Goal: Obtain resource: Download file/media

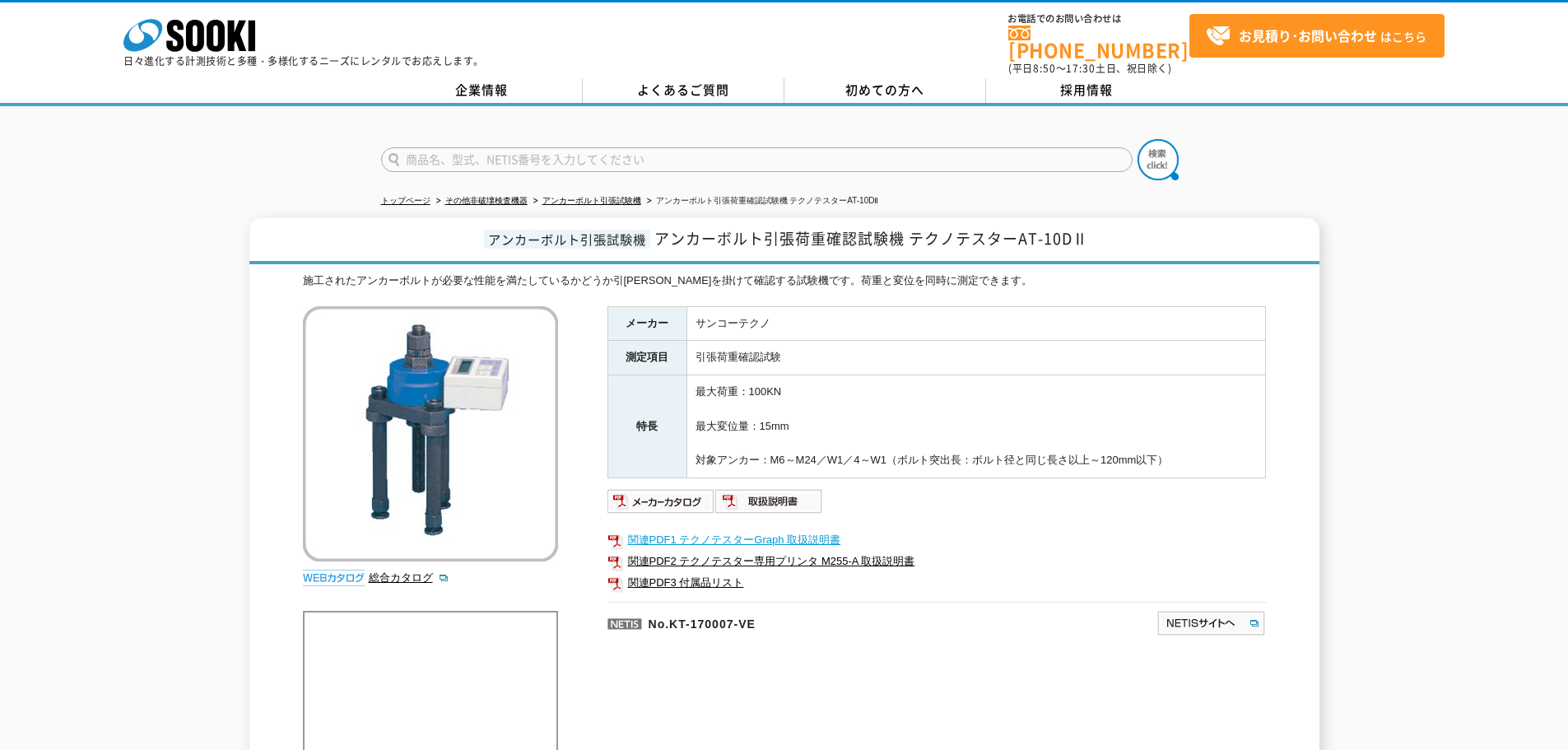
click at [781, 529] on link "関連PDF1 テクノテスターGraph 取扱説明書" at bounding box center [936, 540] width 658 height 21
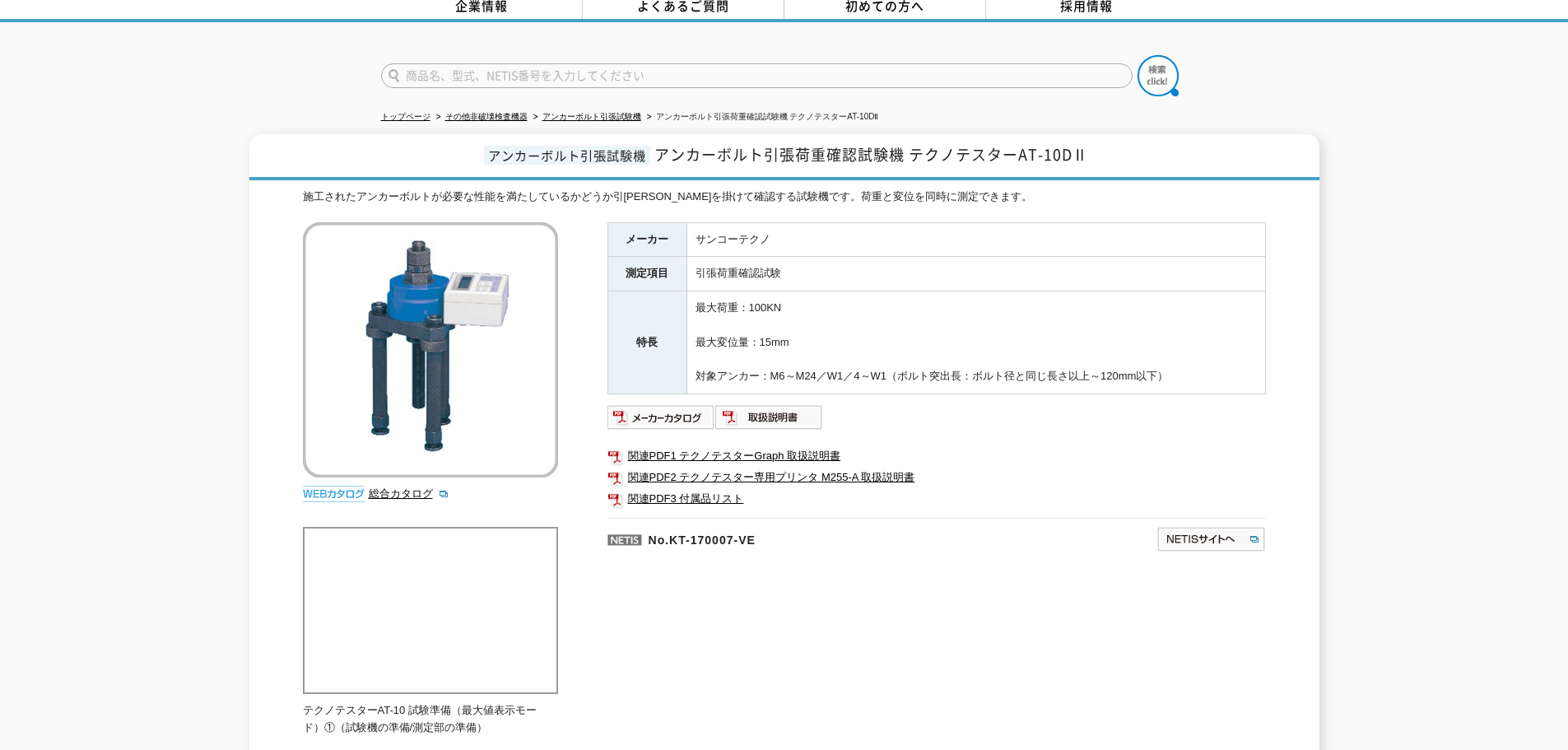
scroll to position [82, 0]
click at [868, 471] on link "関連PDF2 テクノテスター専用プリンタ M255-A 取扱説明書" at bounding box center [936, 479] width 658 height 21
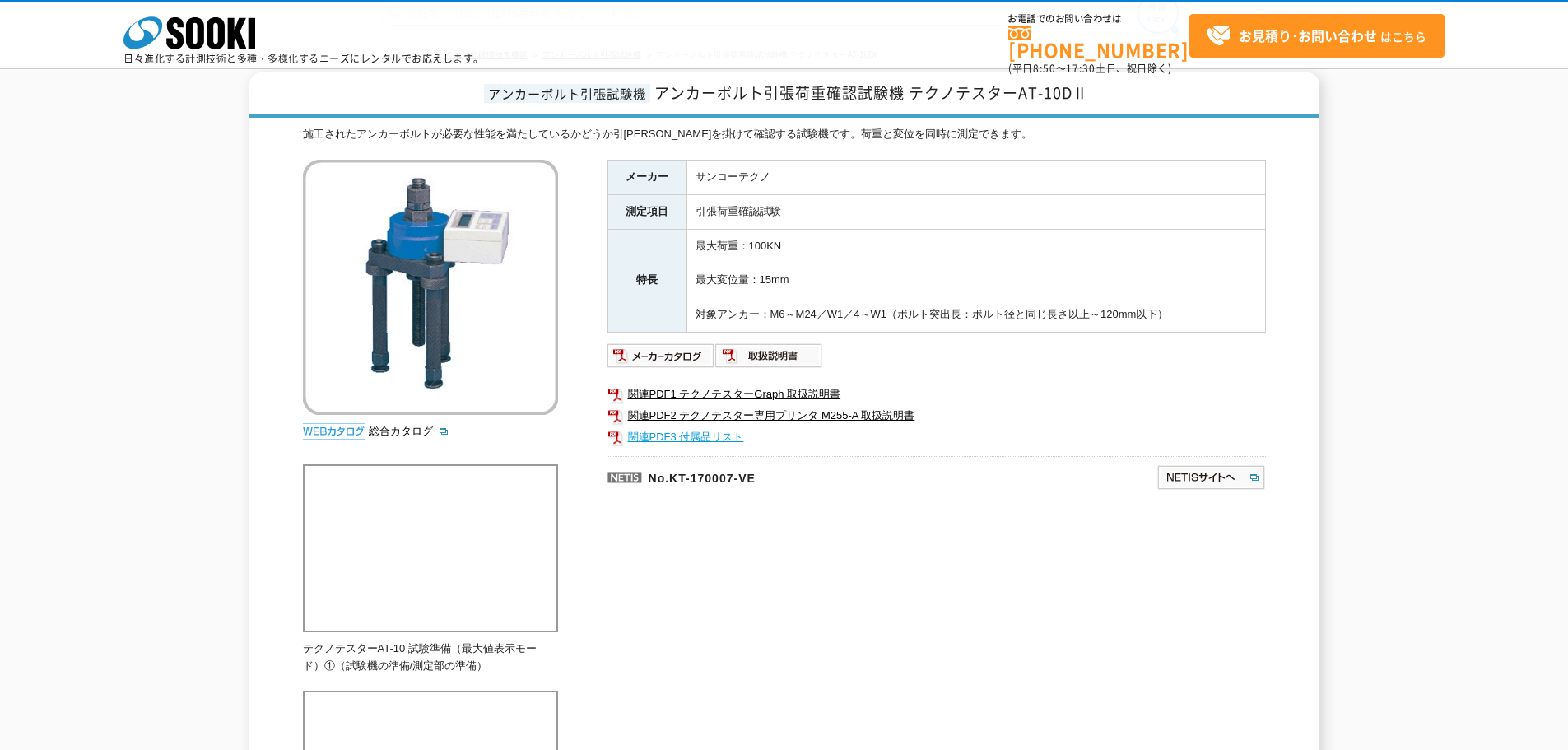
scroll to position [0, 0]
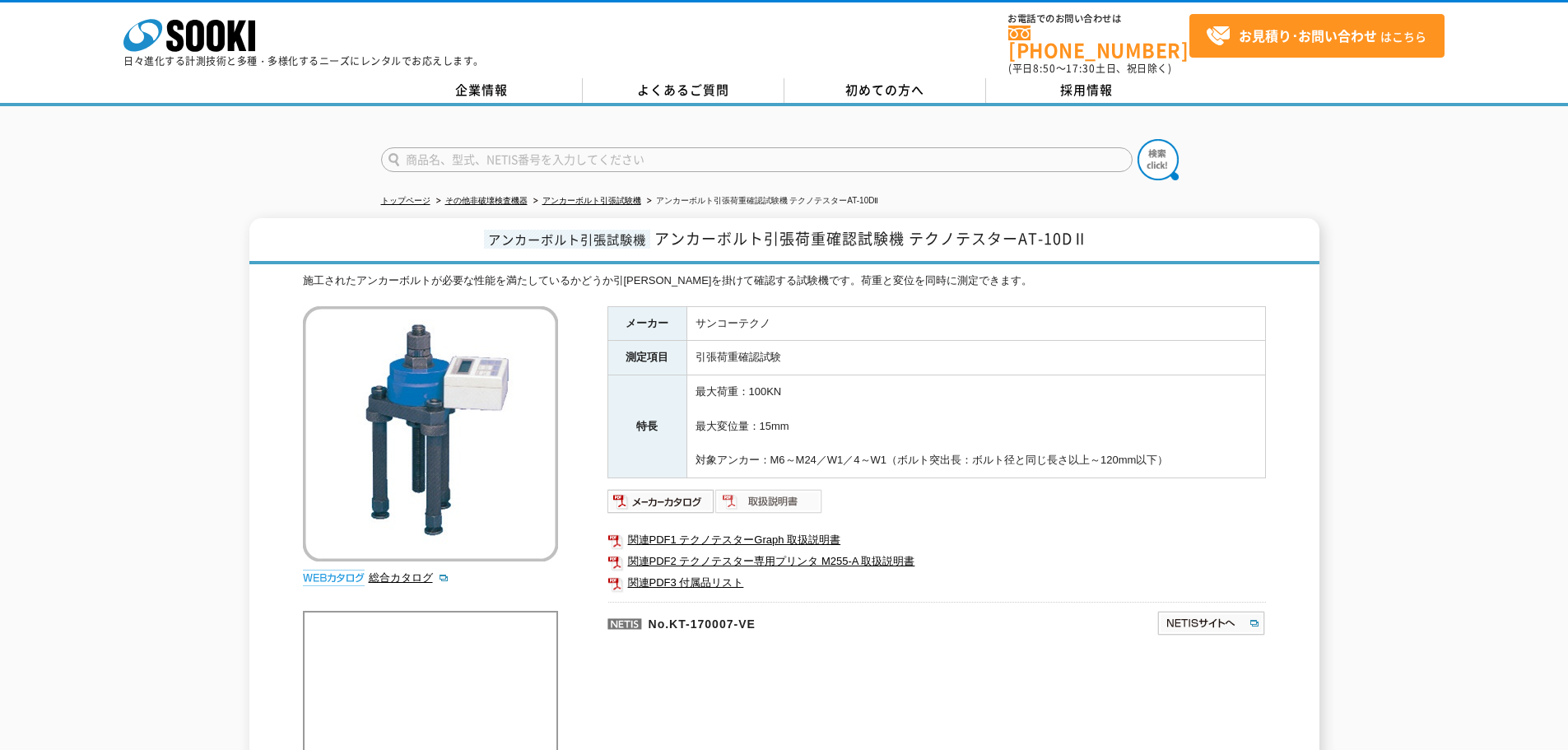
click at [782, 492] on img at bounding box center [769, 501] width 108 height 27
